Goal: Browse casually

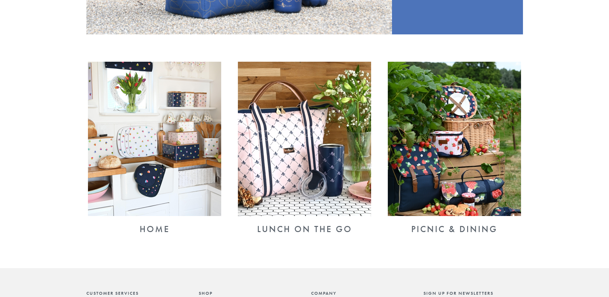
scroll to position [257, 0]
click at [292, 89] on img at bounding box center [304, 139] width 133 height 154
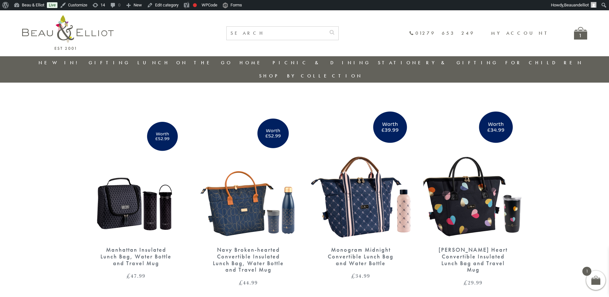
click at [80, 26] on img at bounding box center [67, 32] width 91 height 35
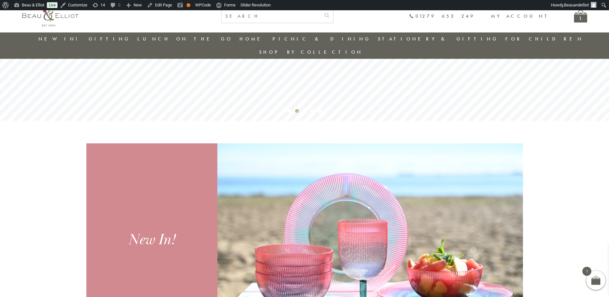
scroll to position [211, 0]
